Goal: Task Accomplishment & Management: Use online tool/utility

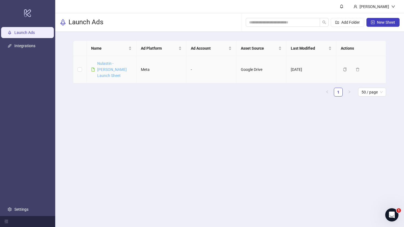
click at [106, 63] on link "Nulastin - [PERSON_NAME] Launch Sheet" at bounding box center [112, 69] width 30 height 17
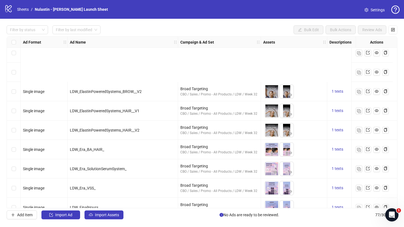
scroll to position [1330, 0]
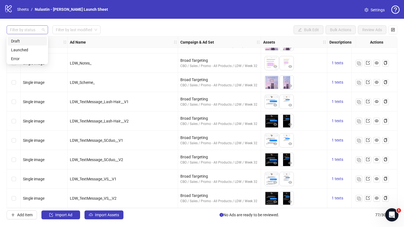
click at [37, 34] on div "Filter by status" at bounding box center [27, 29] width 41 height 9
click at [31, 39] on div "Draft" at bounding box center [27, 41] width 33 height 6
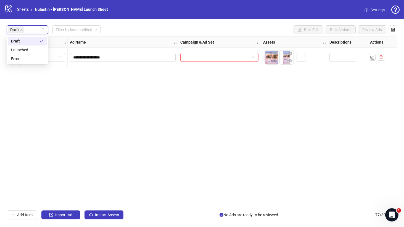
click at [155, 21] on div "**********" at bounding box center [202, 122] width 404 height 207
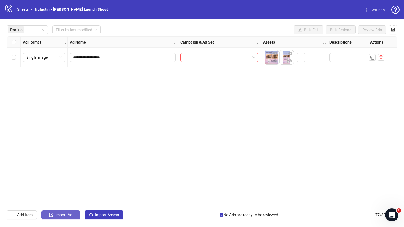
click at [75, 217] on button "Import Ad" at bounding box center [60, 215] width 39 height 9
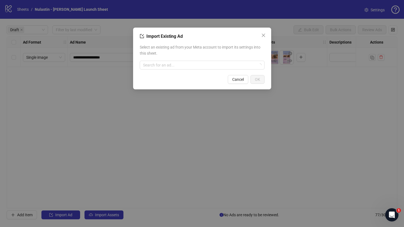
click at [131, 144] on div "Import Existing Ad Select an existing ad from your Meta account to import its s…" at bounding box center [202, 113] width 404 height 227
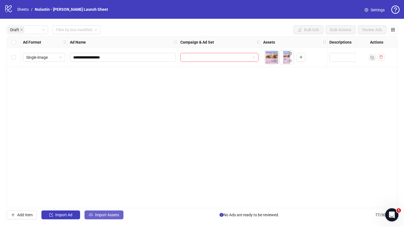
click at [104, 213] on span "Import Assets" at bounding box center [107, 215] width 24 height 4
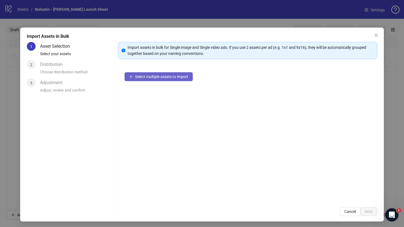
click at [145, 76] on span "Select multiple assets to import" at bounding box center [161, 77] width 53 height 4
